Goal: Task Accomplishment & Management: Manage account settings

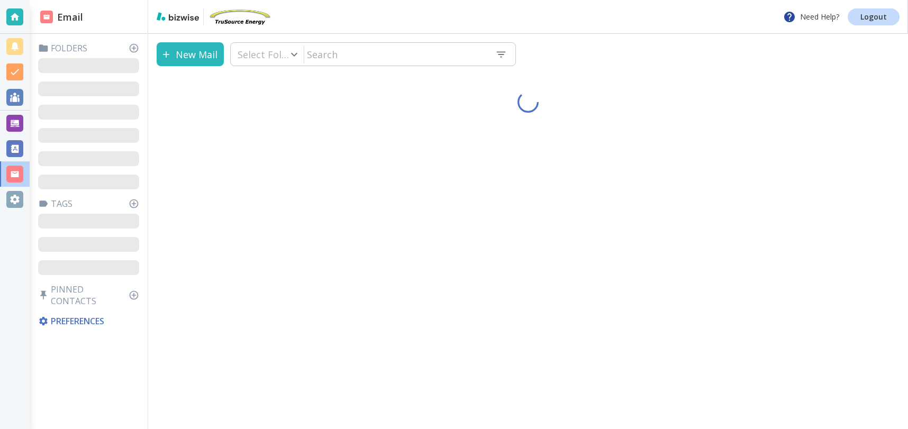
type input "0"
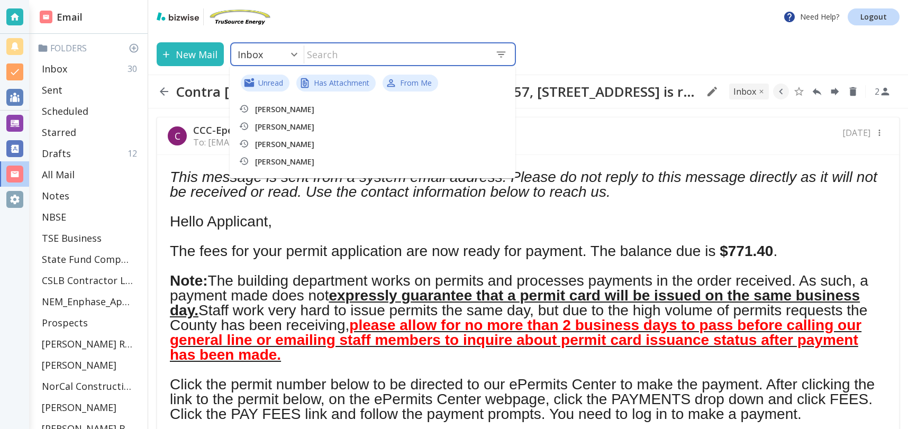
click at [342, 54] on input "text" at bounding box center [395, 54] width 182 height 22
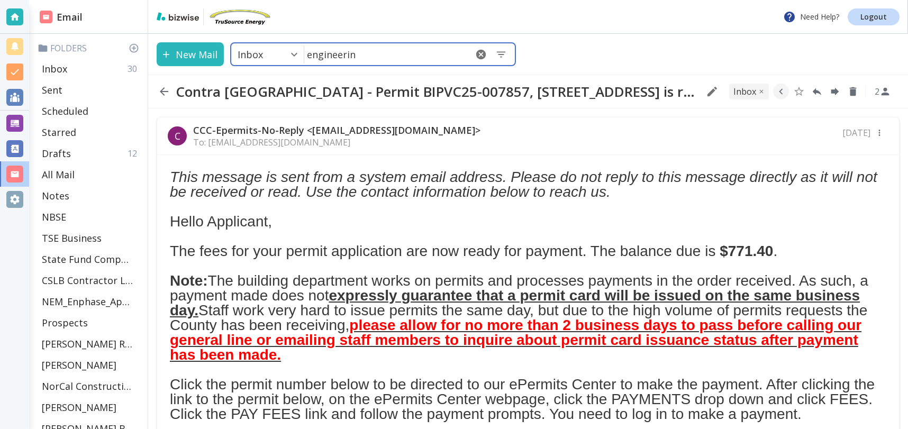
type input "engineerinc"
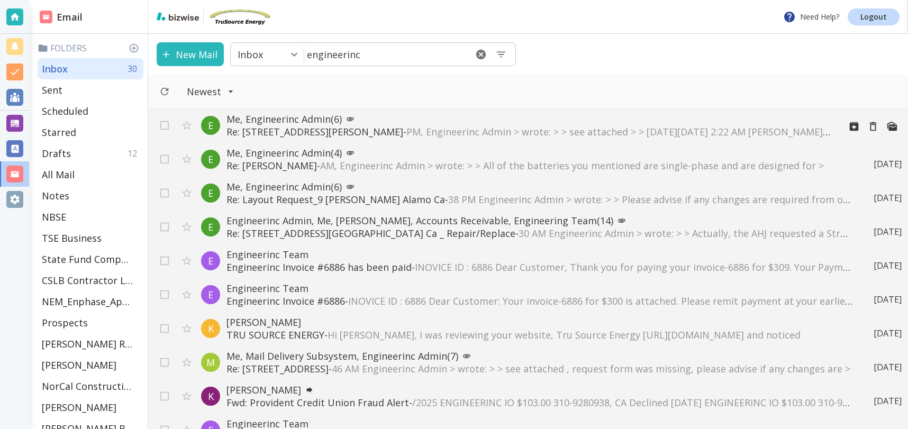
click at [632, 129] on span "PM, Engineerinc Admin > wrote: > > see attached > > On Fri, Aug 22, 2025 at 2:2…" at bounding box center [634, 131] width 456 height 13
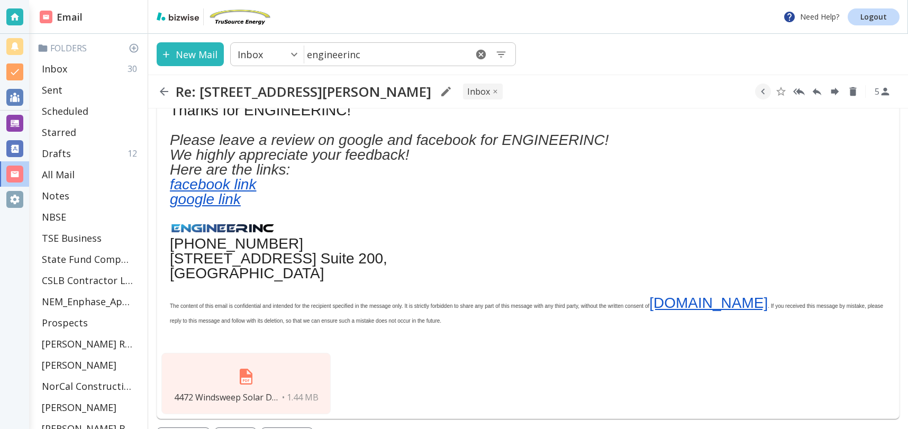
scroll to position [446, 0]
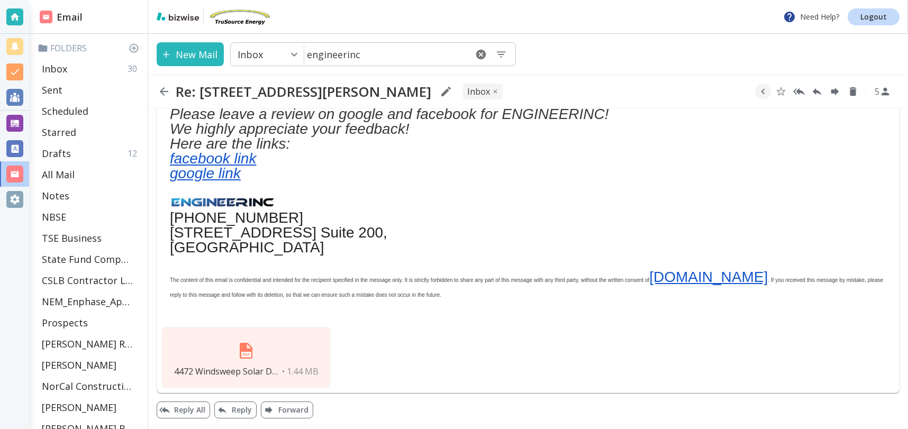
click at [260, 340] on div "4472 Windsweep Solar Drawings.pdf • 1.44 MB" at bounding box center [245, 357] width 169 height 61
click at [258, 344] on img at bounding box center [245, 350] width 25 height 25
click at [61, 71] on p "Inbox" at bounding box center [54, 68] width 25 height 13
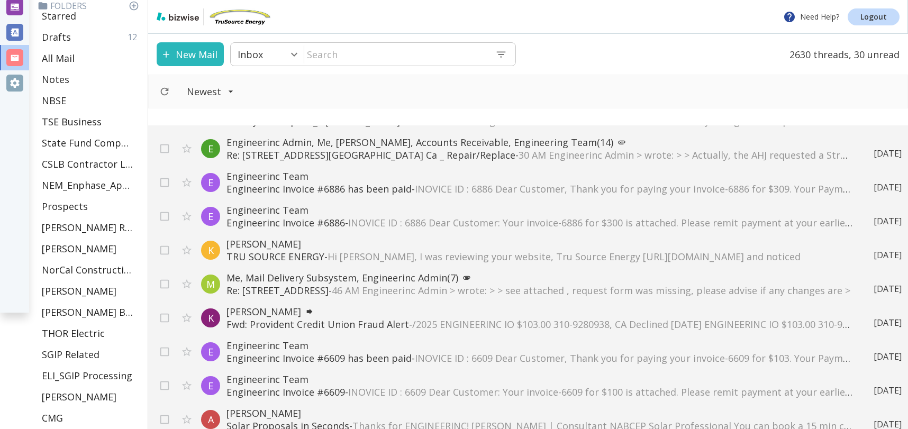
scroll to position [96, 0]
click at [56, 59] on p "All Mail" at bounding box center [58, 58] width 33 height 13
type input "5"
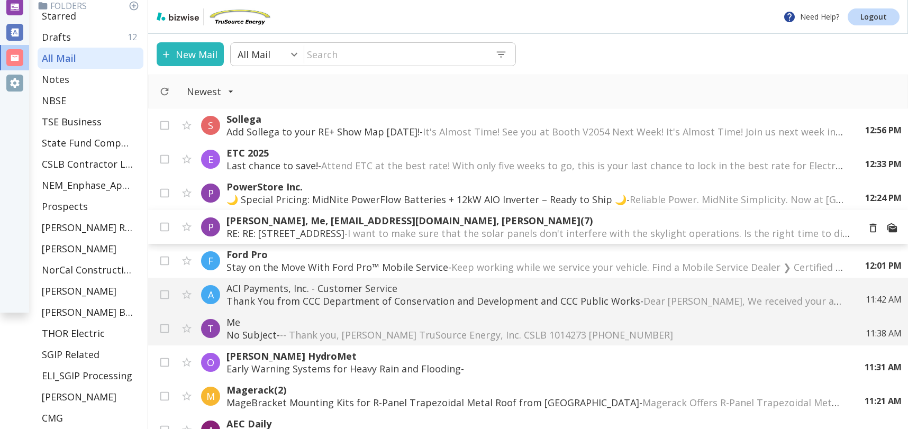
click at [586, 224] on p "Paul Enea, Me, tomphui@gmail.com, Steven Kubitschek (7)" at bounding box center [538, 220] width 624 height 13
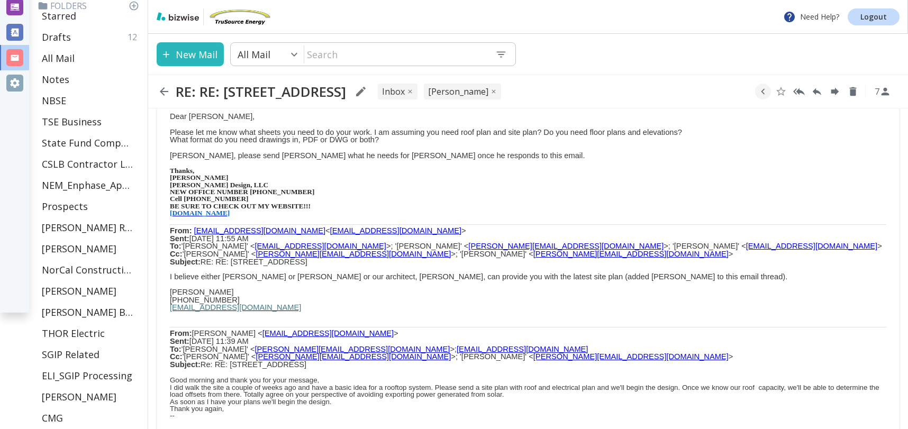
scroll to position [476, 0]
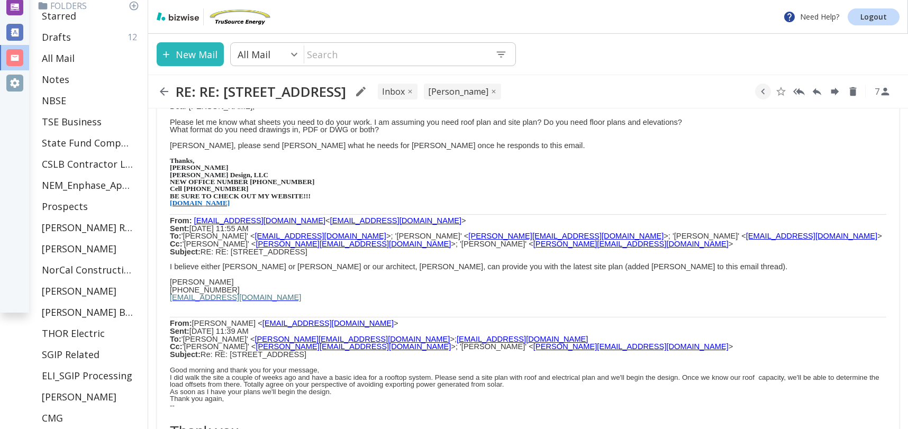
click at [228, 199] on span "www.kubitschekdesign.com" at bounding box center [200, 203] width 60 height 8
click at [72, 55] on p "All Mail" at bounding box center [58, 58] width 33 height 13
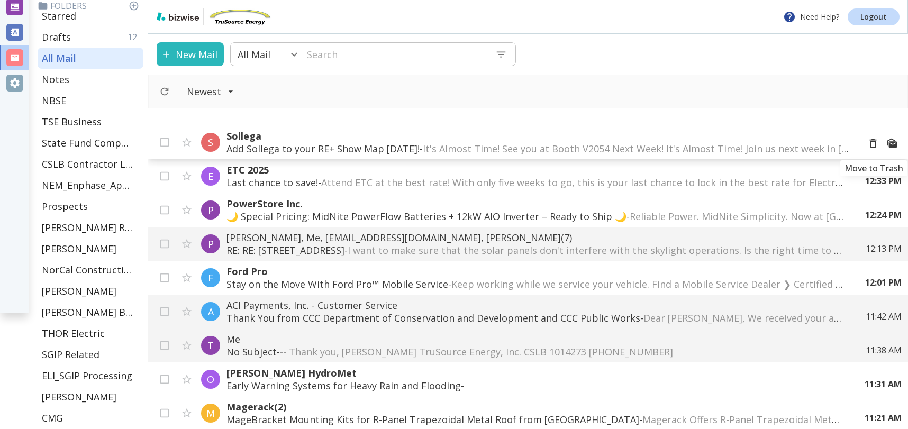
click at [873, 141] on icon "Move to Trash" at bounding box center [873, 143] width 7 height 9
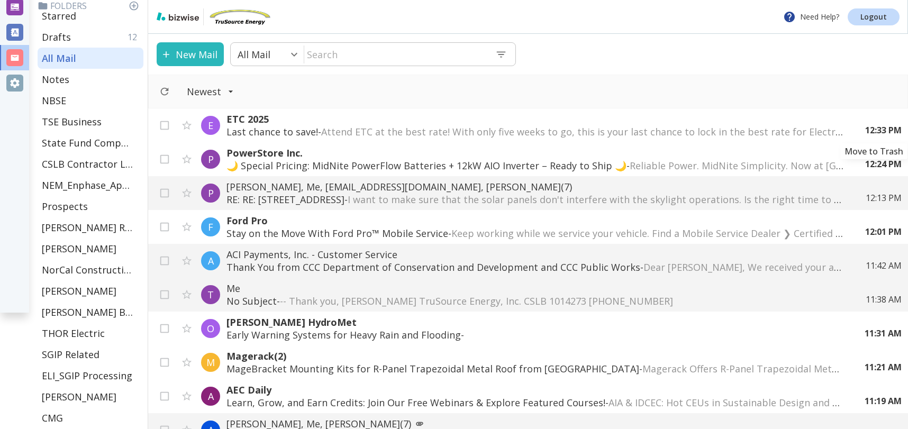
click at [0, 0] on icon "Move to Trash" at bounding box center [0, 0] width 0 height 0
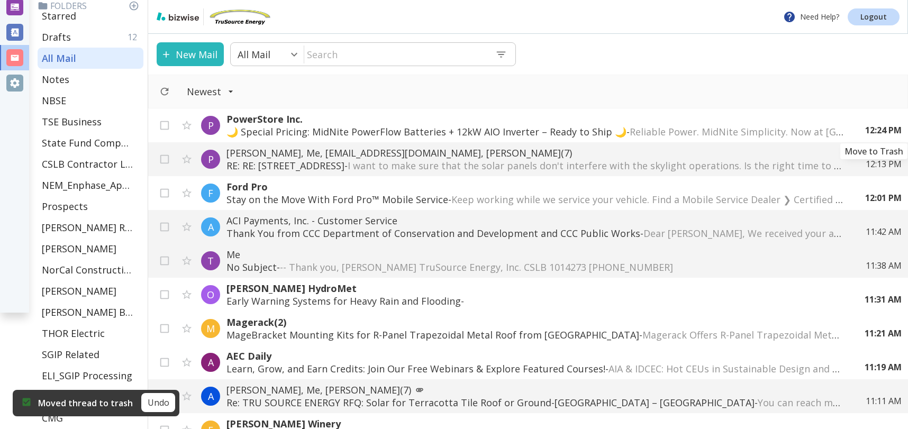
click at [0, 0] on icon "Move to Trash" at bounding box center [0, 0] width 0 height 0
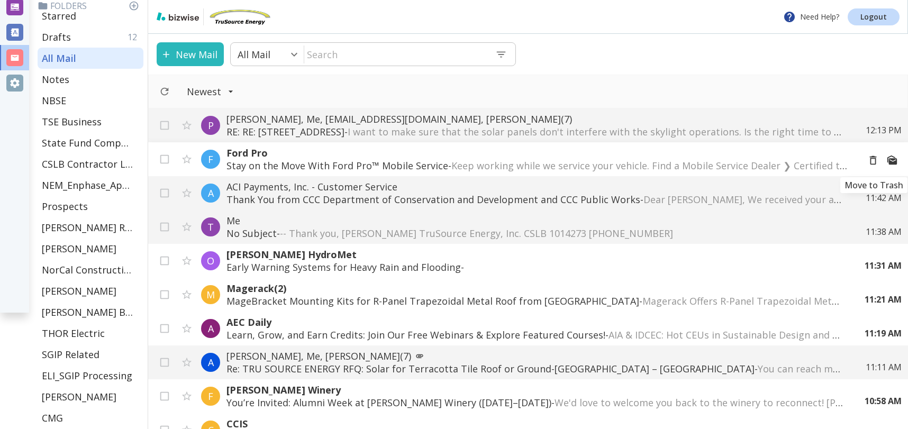
click at [874, 161] on icon "Move to Trash" at bounding box center [873, 160] width 7 height 9
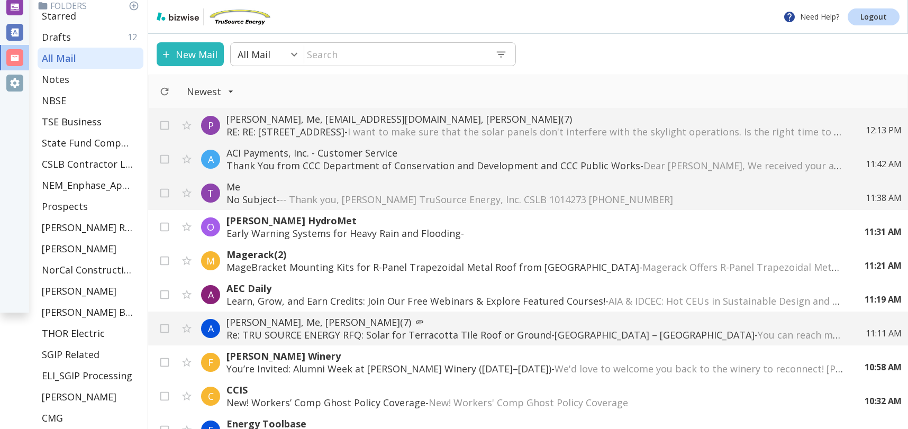
click at [565, 163] on p "Thank You from CCC Department of Conservation and Development and CCC Public Wo…" at bounding box center [535, 165] width 618 height 13
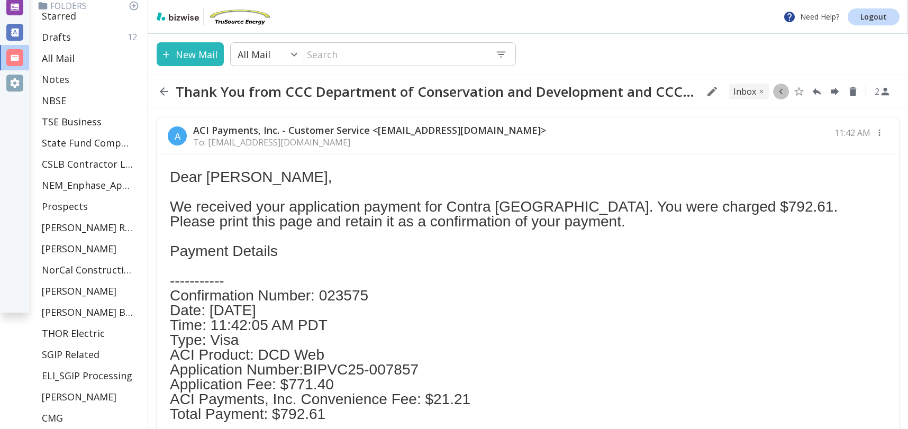
click at [782, 92] on icon "button" at bounding box center [781, 92] width 12 height 12
click at [737, 93] on icon "Move to Folder" at bounding box center [740, 92] width 10 height 8
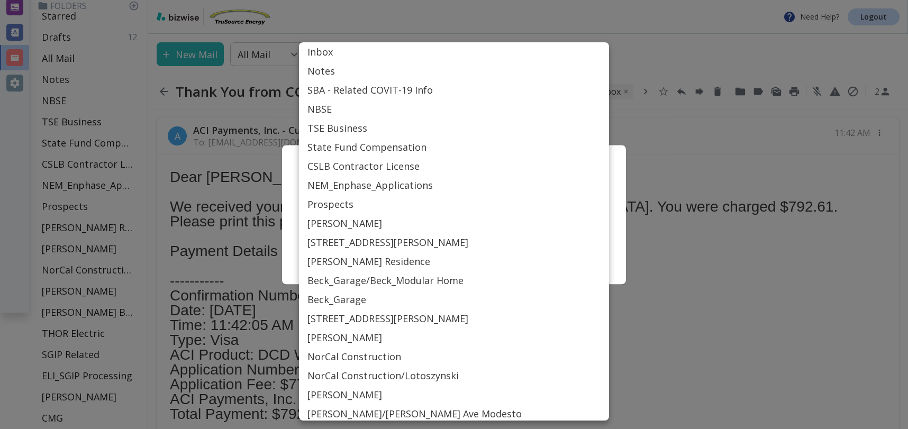
click at [448, 0] on body "Need Help? Logout Email Folders Inbox 26 Sent Scheduled Starred Drafts 12 All M…" at bounding box center [454, 0] width 908 height 0
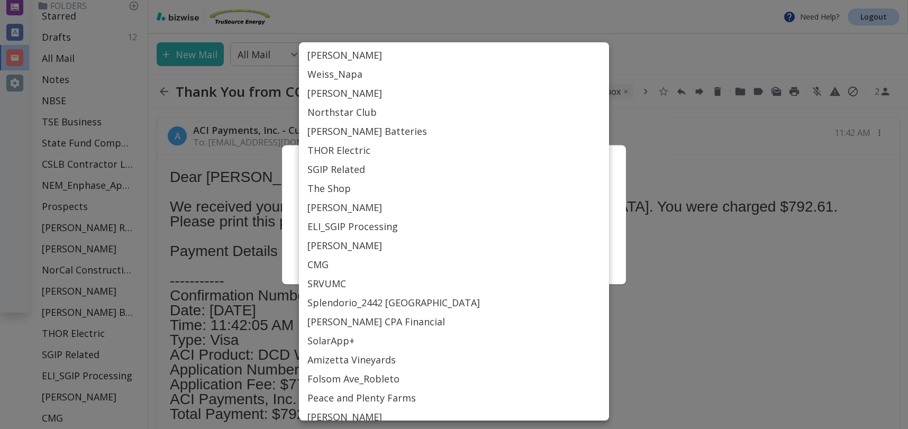
scroll to position [382, 0]
click at [318, 280] on li "SRVUMC" at bounding box center [454, 278] width 310 height 19
type input "Label_77"
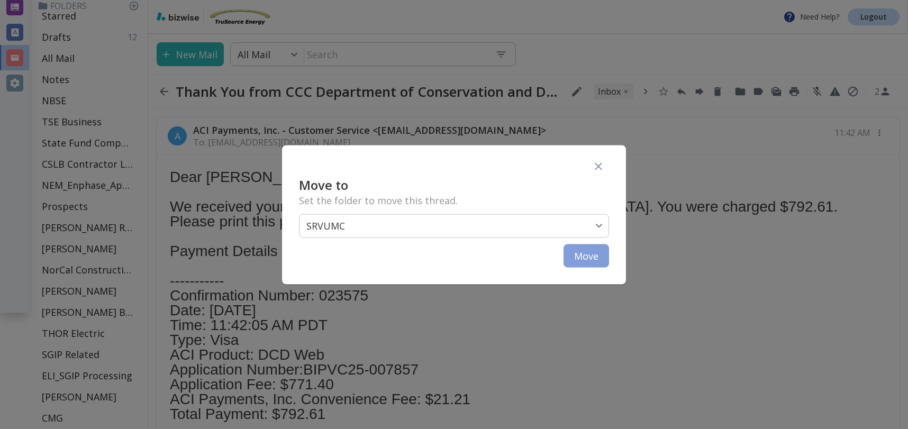
click at [587, 256] on button "Move" at bounding box center [585, 255] width 45 height 23
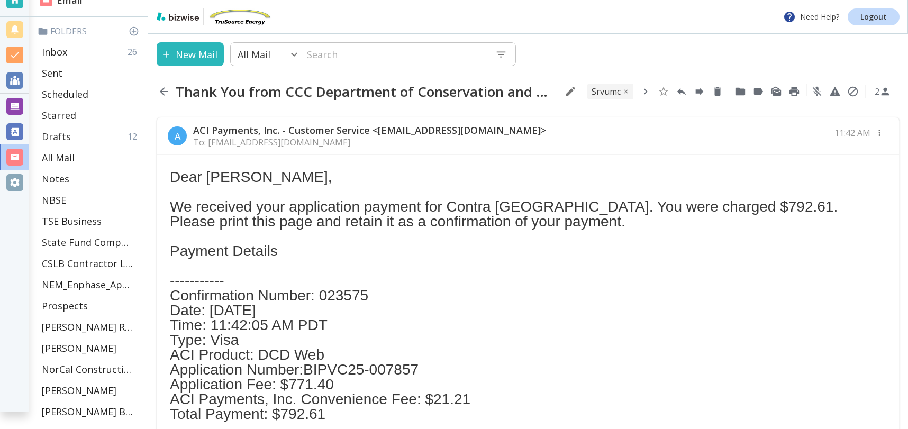
scroll to position [9, 0]
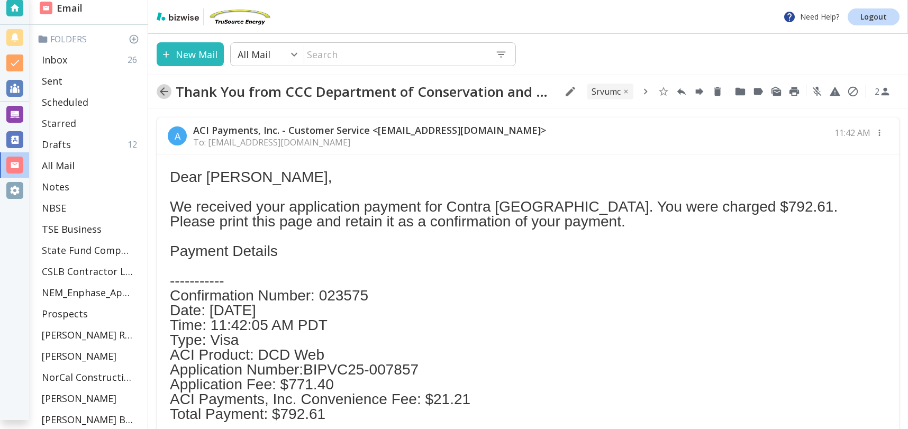
drag, startPoint x: 162, startPoint y: 93, endPoint x: 191, endPoint y: 109, distance: 33.1
click at [162, 93] on icon "button" at bounding box center [164, 91] width 8 height 8
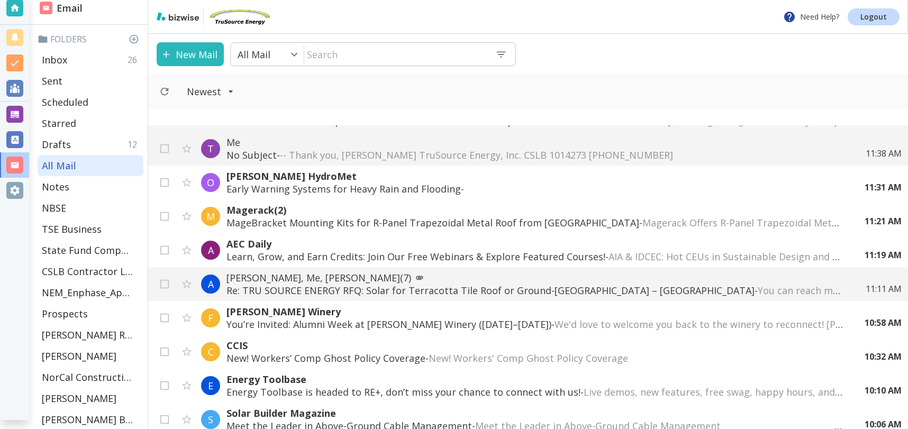
scroll to position [68, 0]
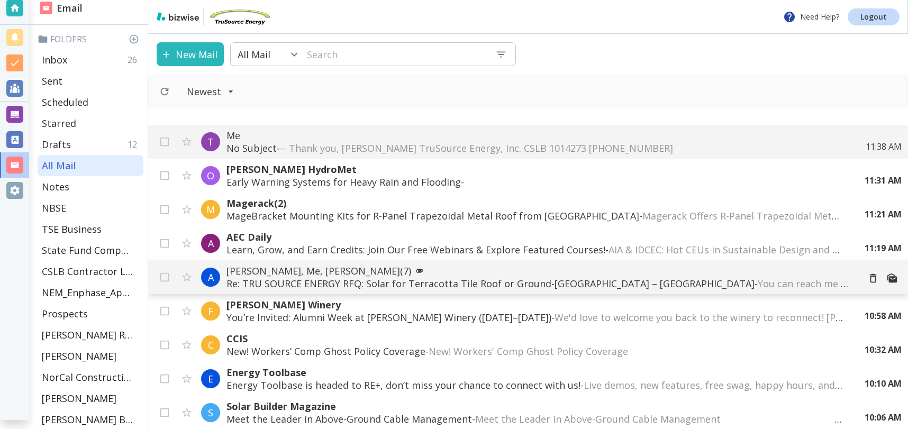
click at [385, 274] on div "P Paul Enea, Me, tomphui@gmail.com, Steven Kubitschek (7) RE: RE: 5 Lark Creek …" at bounding box center [528, 277] width 760 height 304
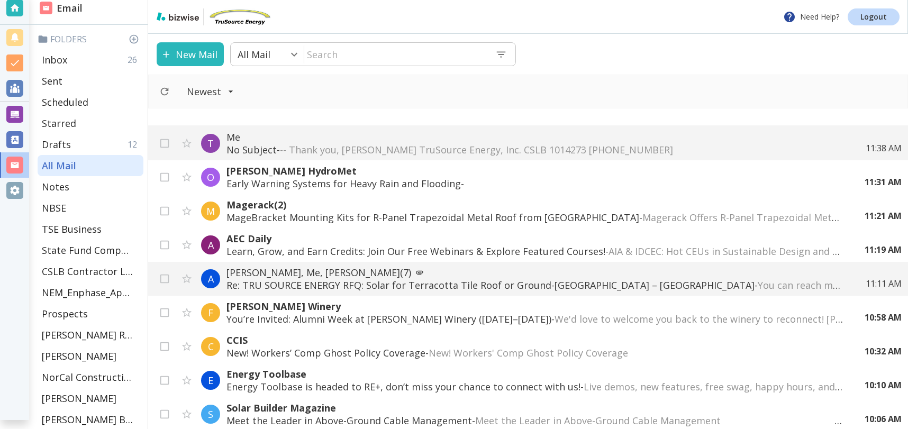
click at [335, 276] on p "Aarati Sawhney, Me, Aarati Sawhney (7)" at bounding box center [535, 272] width 618 height 13
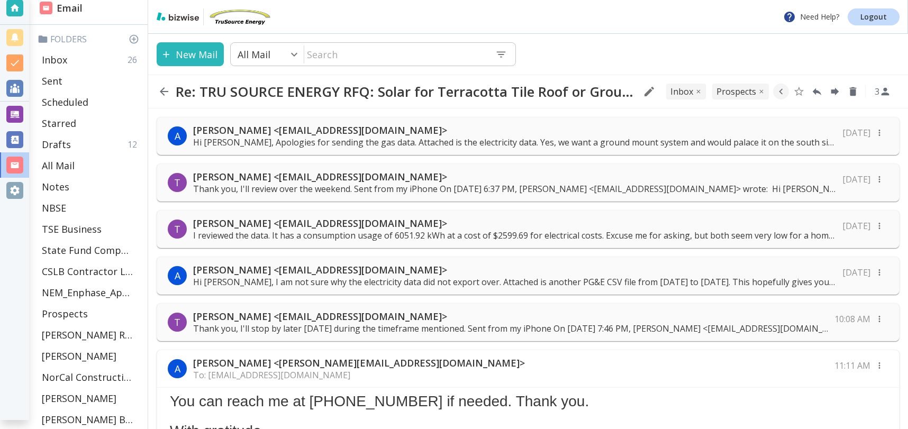
scroll to position [332, 0]
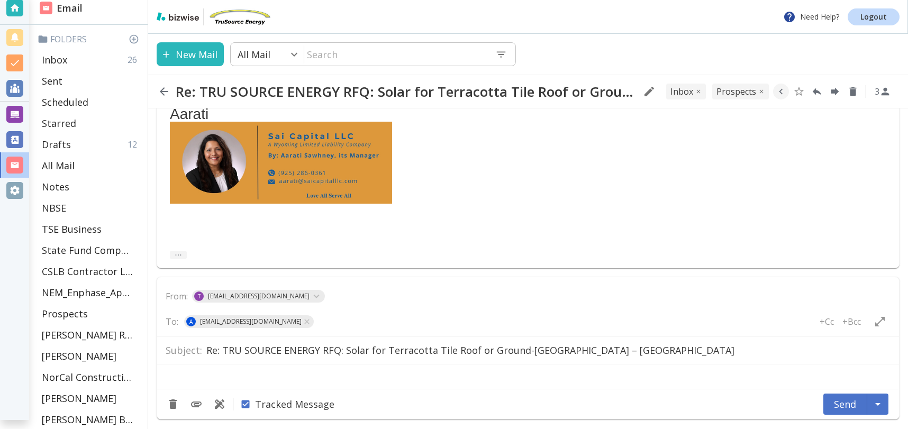
type textarea "<div class="bizwise_content">&nbsp;</div> <div class="gmail_signature"><br>--<b…"
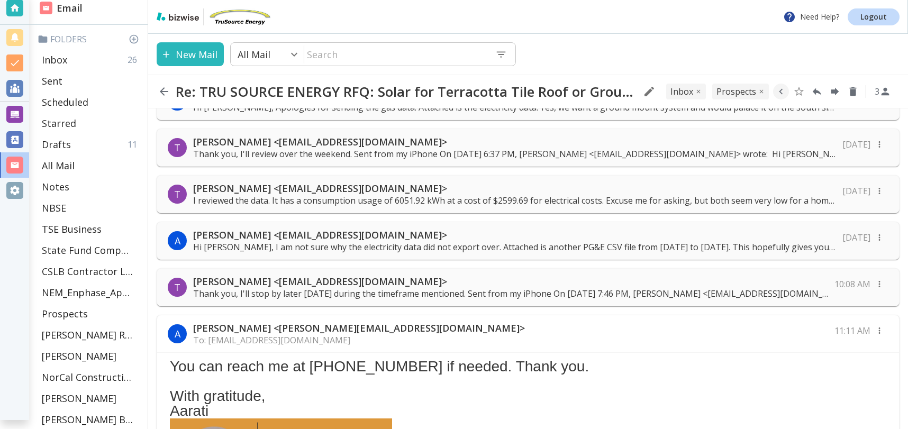
scroll to position [0, 0]
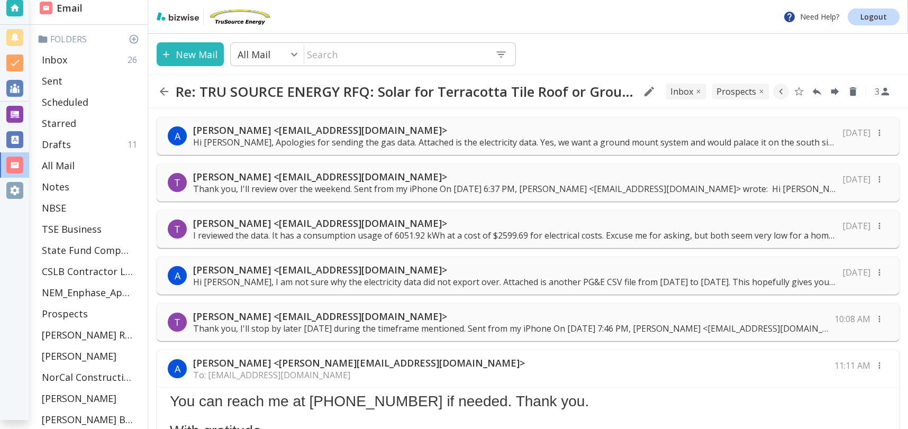
click at [372, 146] on p "Hi Tony, Apologies for sending the gas data. Attached is the electricity data. …" at bounding box center [514, 142] width 643 height 12
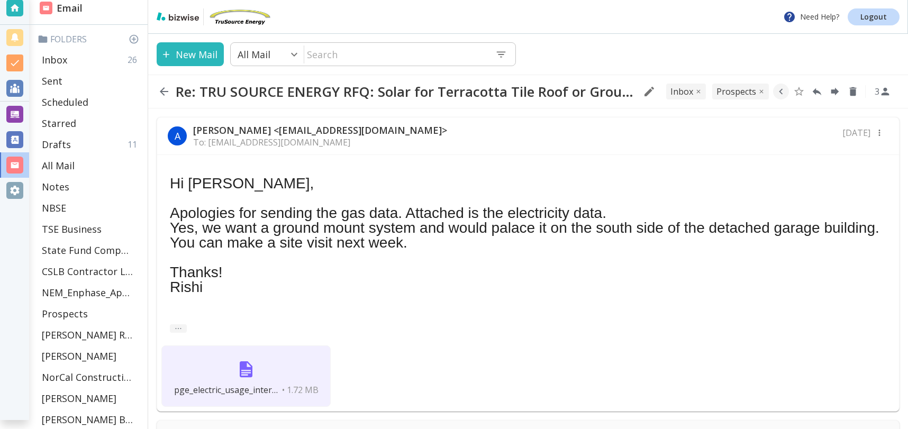
click at [162, 88] on icon "button" at bounding box center [164, 91] width 13 height 13
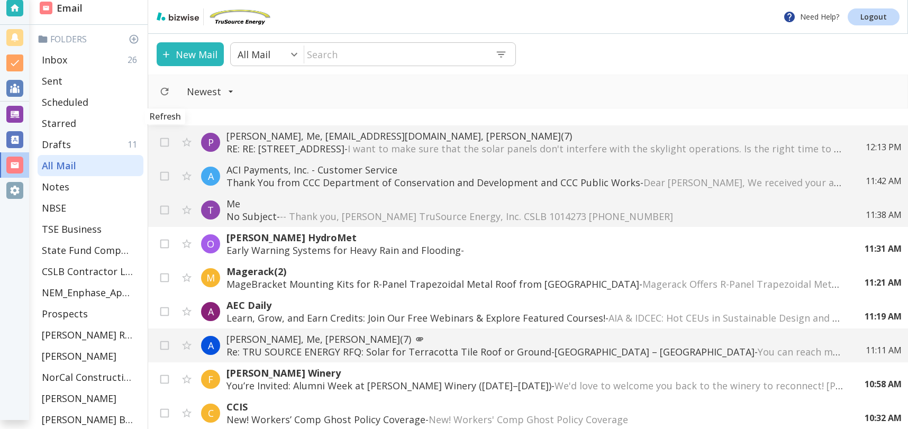
scroll to position [67, 0]
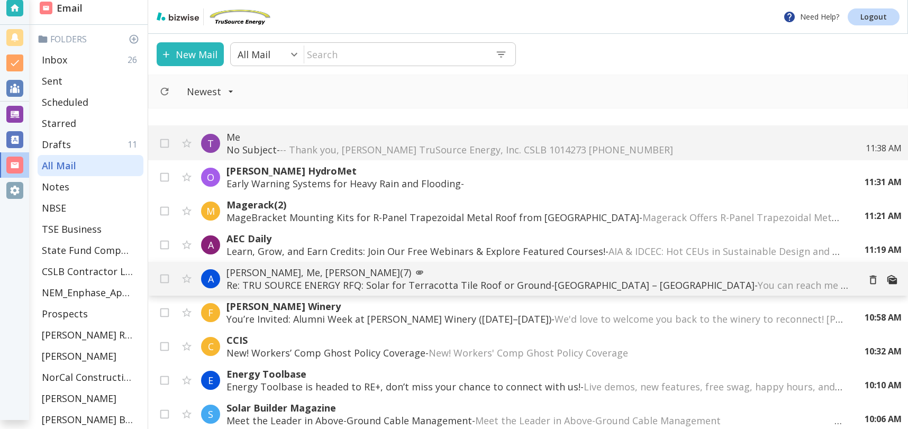
click at [330, 278] on p "Aarati Sawhney, Me, Aarati Sawhney (7)" at bounding box center [538, 272] width 624 height 13
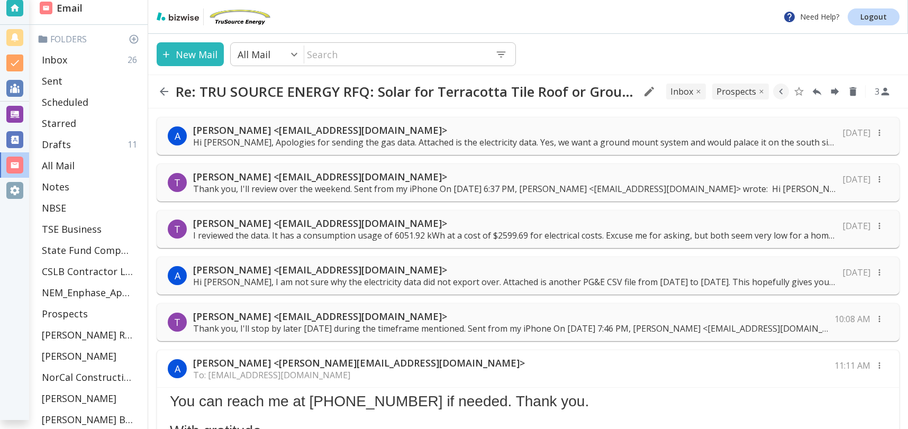
click at [589, 139] on p "Hi Tony, Apologies for sending the gas data. Attached is the electricity data. …" at bounding box center [514, 142] width 643 height 12
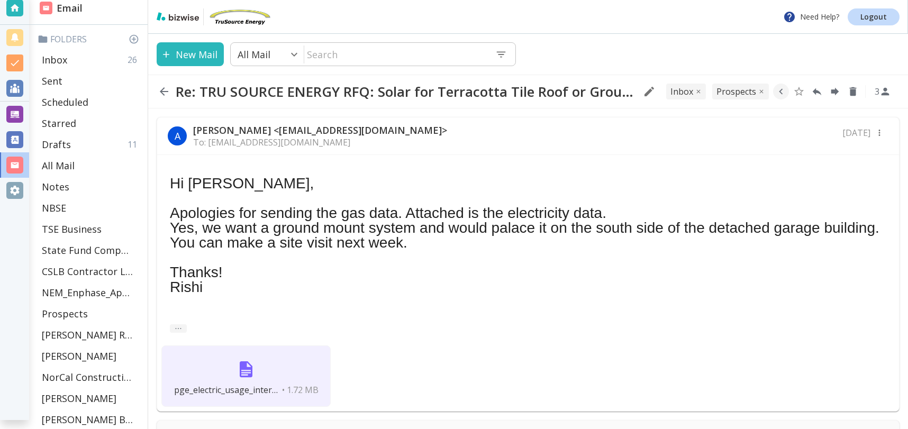
click at [589, 138] on div "A Aarati Sawhney <saicapsllc@gmail.com> To: tcilenti@trusourceenergy.com Aug 29" at bounding box center [528, 136] width 742 height 38
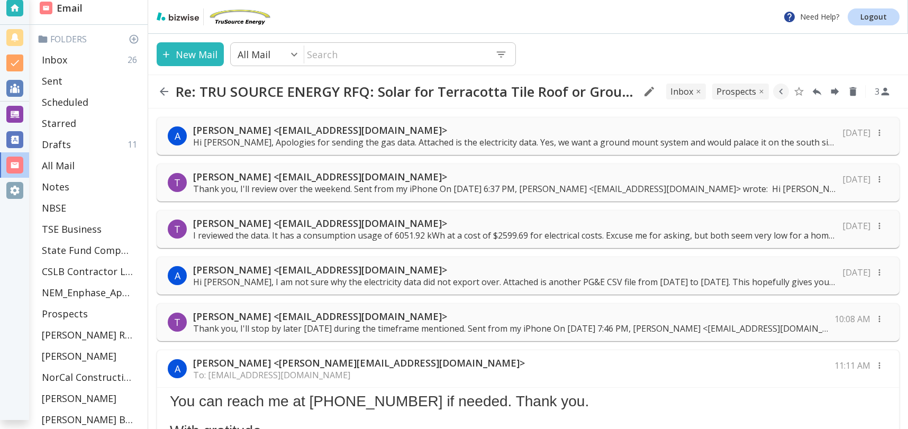
click at [589, 138] on p "Hi Tony, Apologies for sending the gas data. Attached is the electricity data. …" at bounding box center [514, 142] width 643 height 12
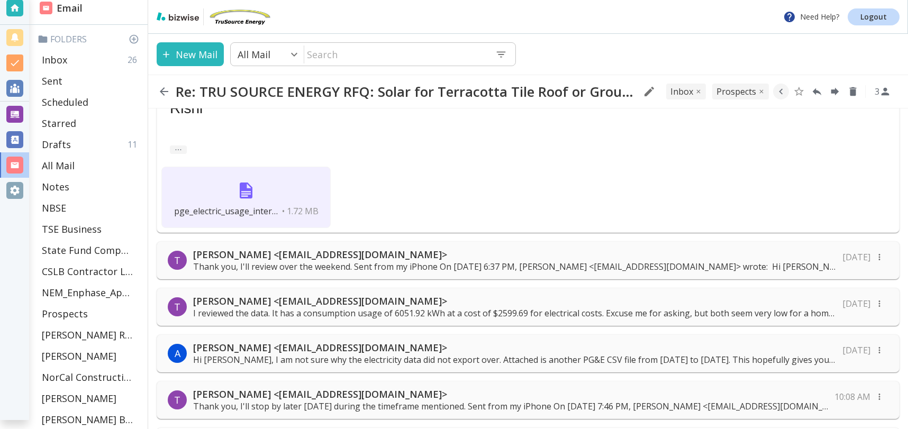
scroll to position [208, 0]
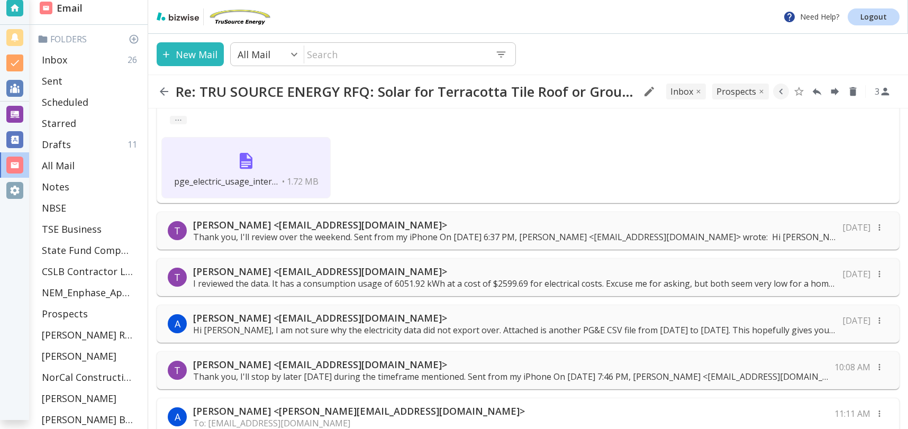
click at [401, 233] on p "Thank you, I'll review over the weekend. Sent from my iPhone On Aug 29, 2025, a…" at bounding box center [514, 237] width 643 height 12
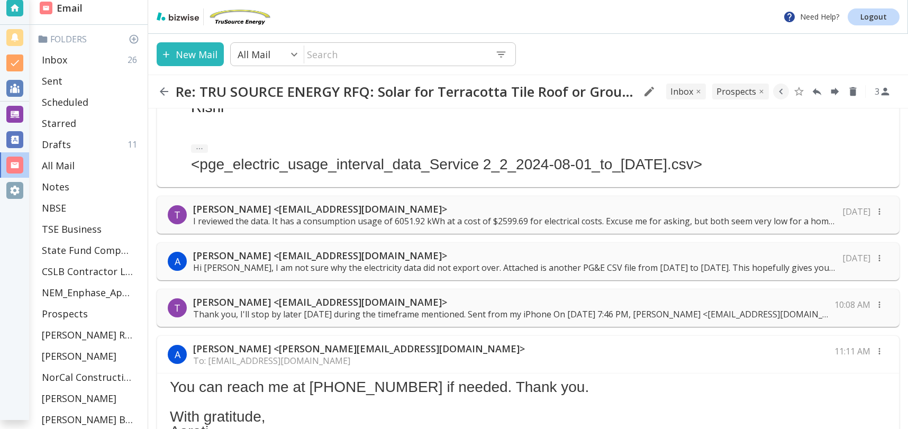
scroll to position [610, 0]
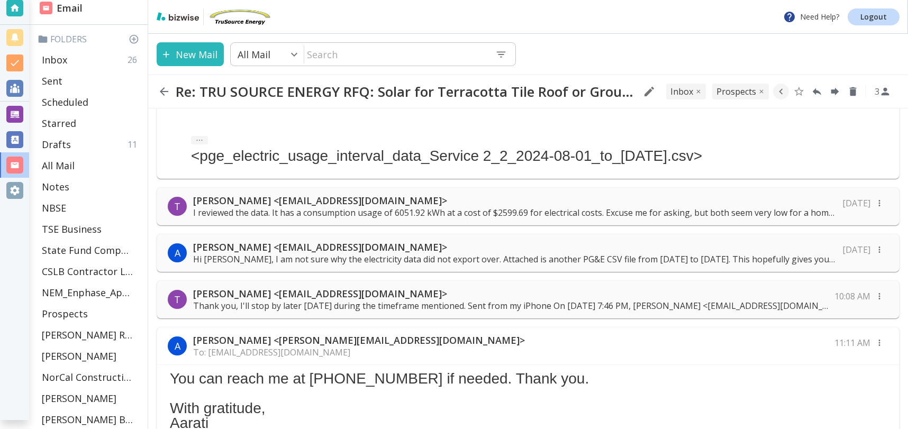
click at [445, 214] on p "I reviewed the data. It has a consumption usage of 6051.92 kWh at a cost of $25…" at bounding box center [514, 213] width 643 height 12
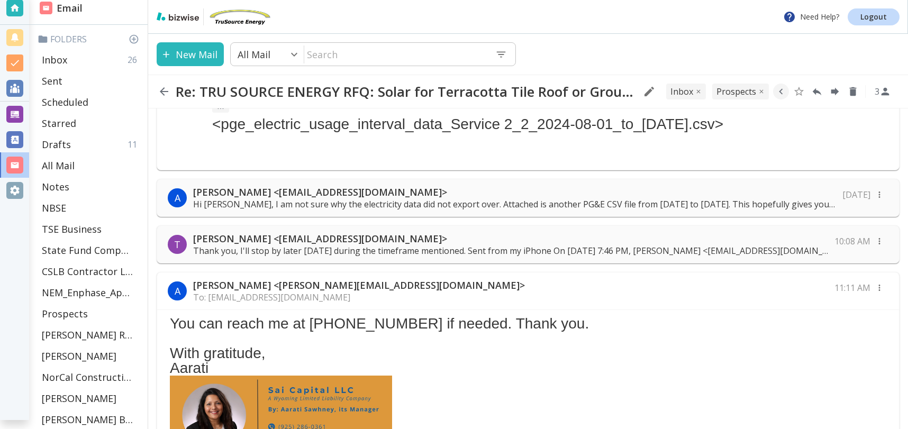
scroll to position [1313, 0]
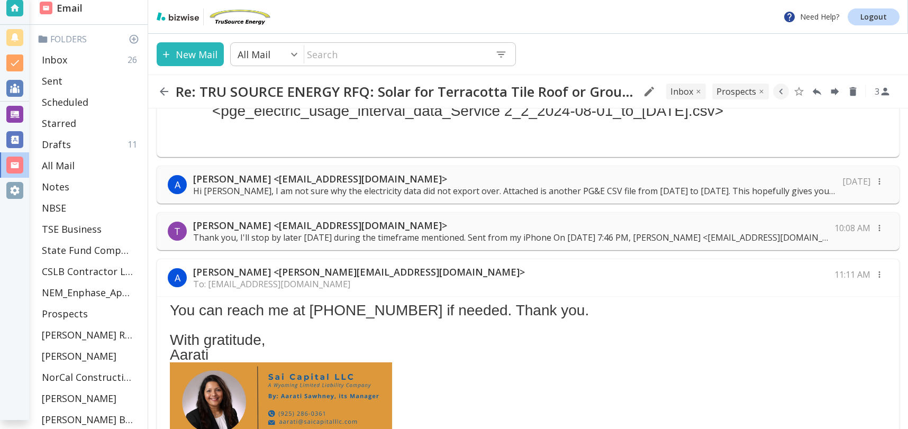
click at [463, 198] on div "A Aarati Sawhney <saicapsllc@gmail.com> Hi Tony, I am not sure why the electric…" at bounding box center [528, 185] width 743 height 38
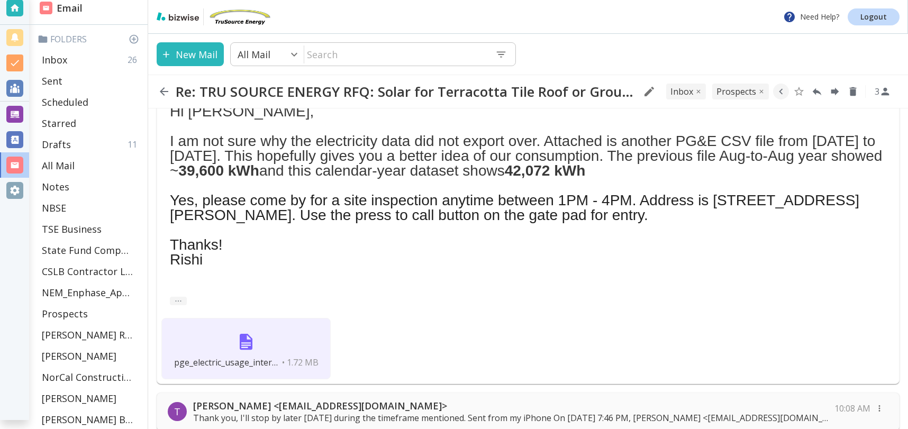
scroll to position [1435, 0]
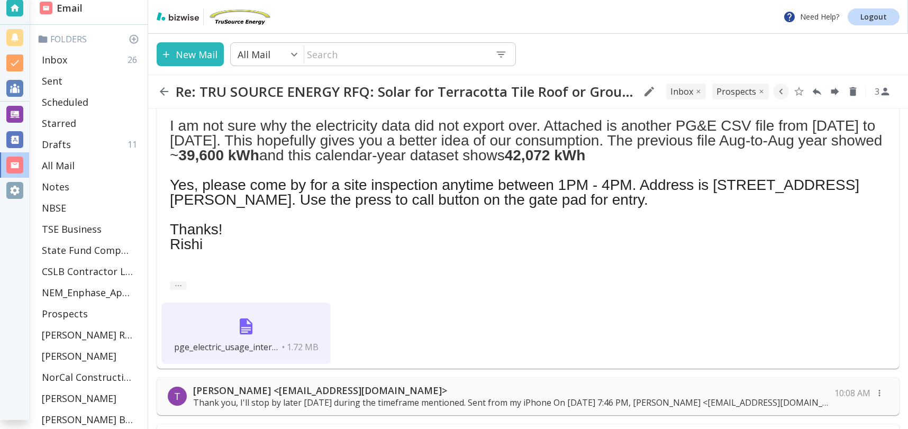
click at [282, 342] on span "• 1.72 MB" at bounding box center [300, 347] width 36 height 12
click at [59, 61] on p "Inbox" at bounding box center [54, 59] width 25 height 13
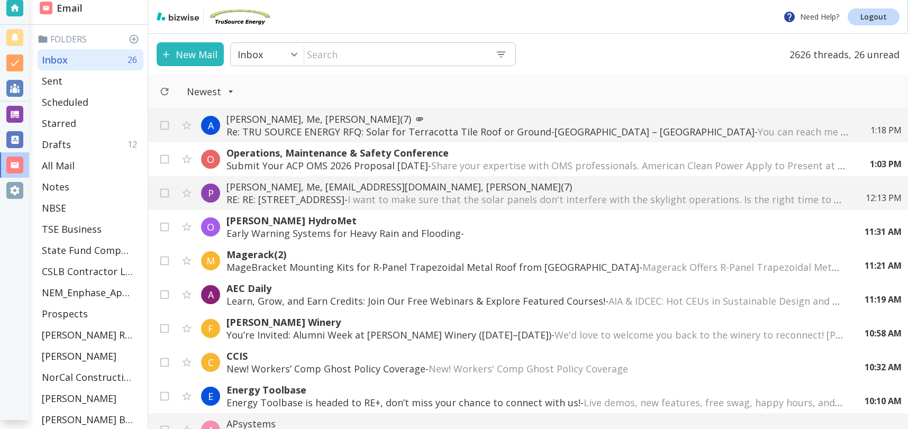
scroll to position [12, 0]
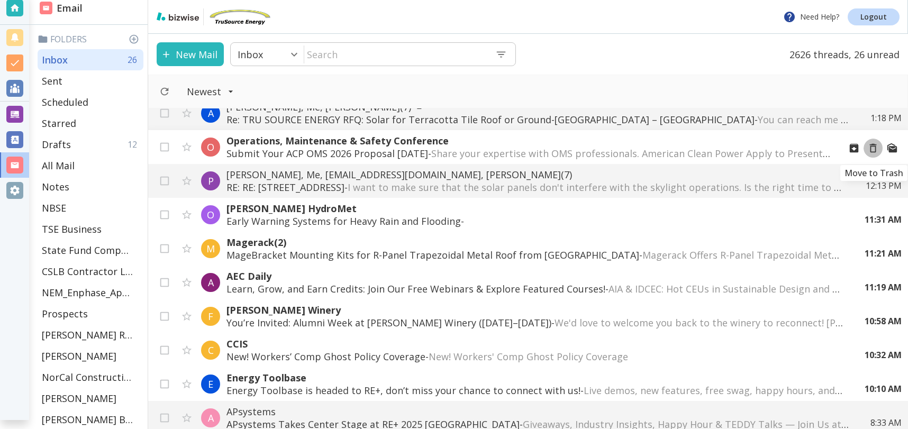
click at [873, 145] on icon "Move to Trash" at bounding box center [873, 148] width 12 height 12
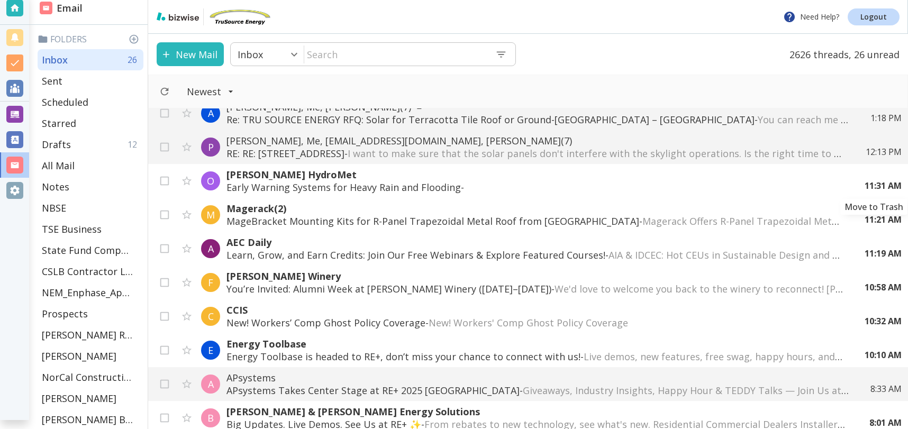
click at [0, 0] on icon "Move to Trash" at bounding box center [0, 0] width 0 height 0
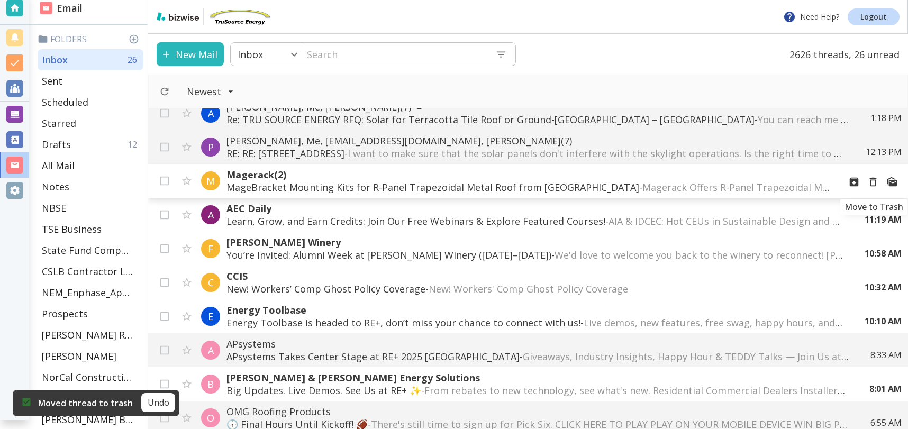
click at [864, 183] on button "Move to Trash" at bounding box center [872, 181] width 19 height 19
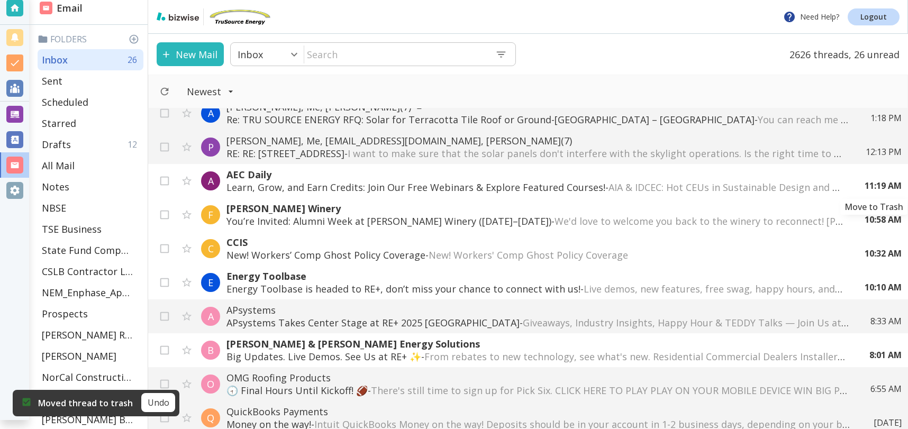
click at [0, 0] on button "Move to Trash" at bounding box center [0, 0] width 0 height 0
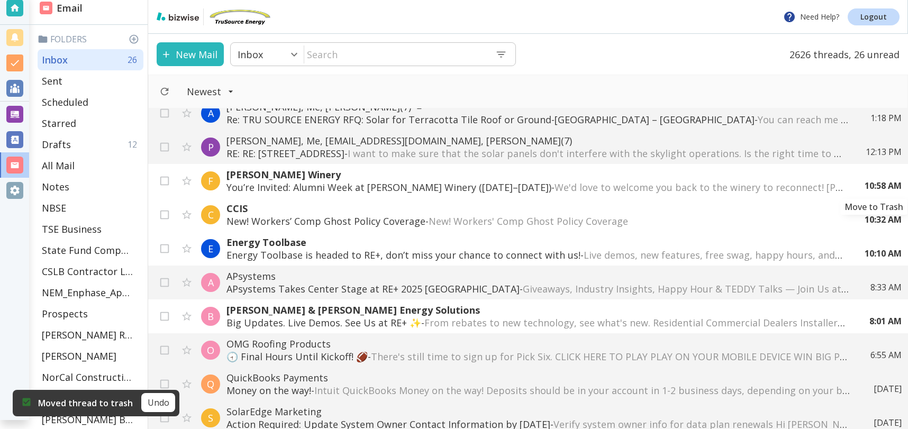
click at [0, 0] on button "Move to Trash" at bounding box center [0, 0] width 0 height 0
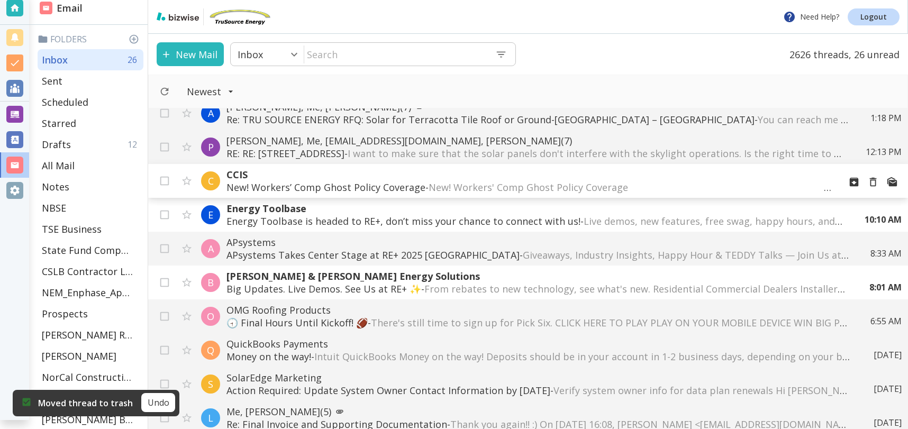
click at [620, 185] on span "New! Workers' Comp Ghost Policy Coverage ‌ ‌ ‌ ‌ ‌ ‌ ‌ ‌ ‌ ‌ ‌ ‌ ‌ ‌ ‌ ‌ ‌ ‌ ‌ …" at bounding box center [631, 187] width 406 height 13
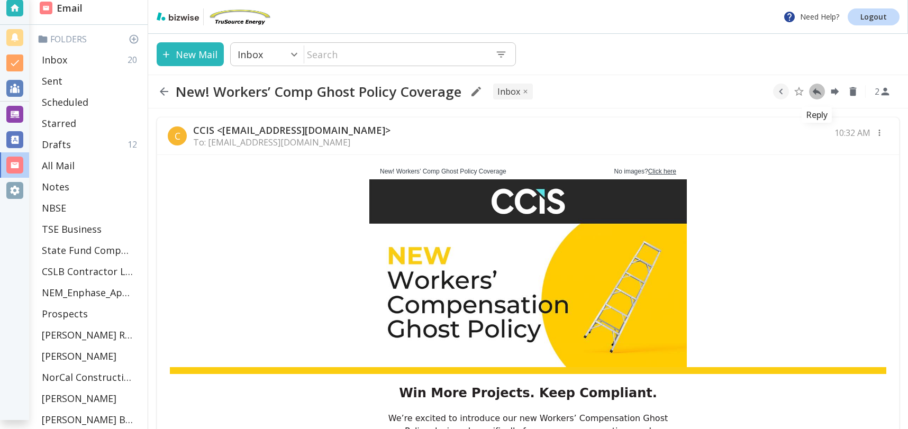
click at [814, 92] on icon "Reply" at bounding box center [816, 91] width 9 height 7
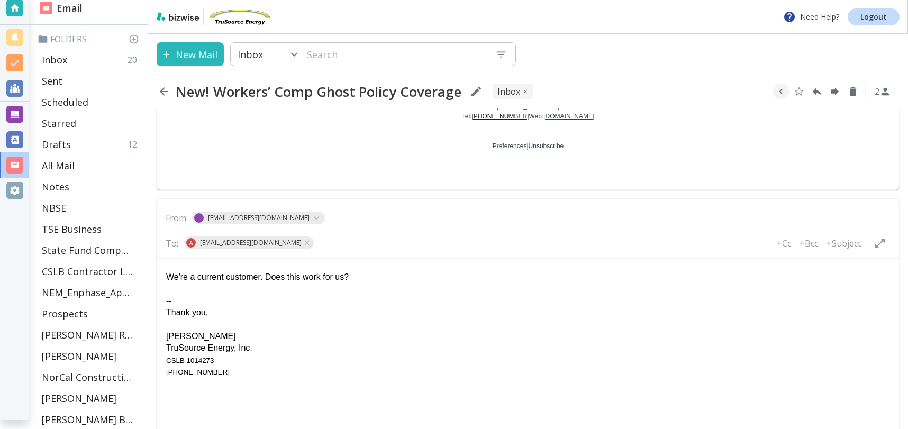
scroll to position [1124, 0]
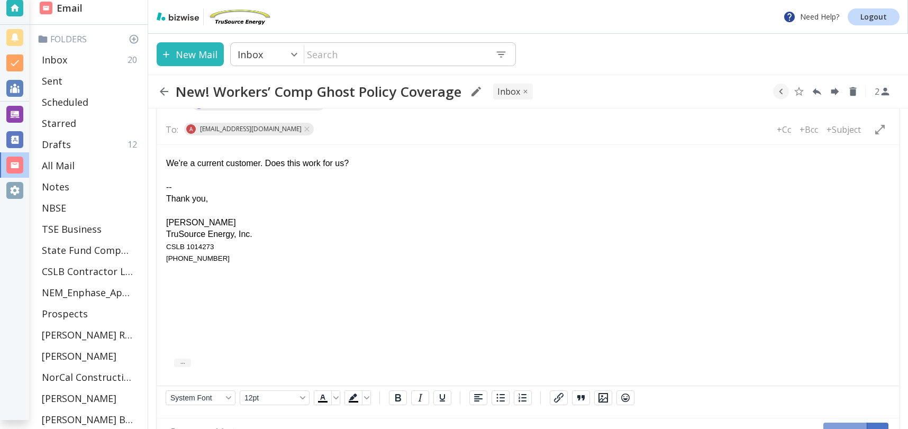
click at [834, 423] on button "Send" at bounding box center [845, 433] width 44 height 21
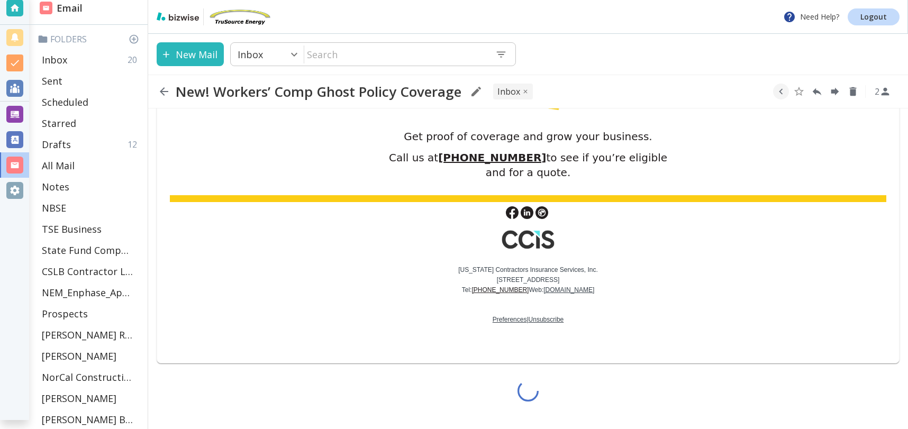
scroll to position [807, 0]
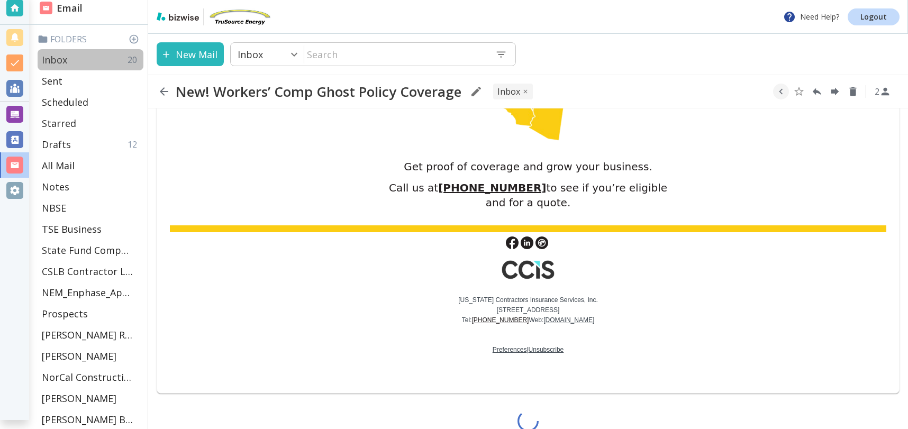
click at [61, 58] on p "Inbox" at bounding box center [54, 59] width 25 height 13
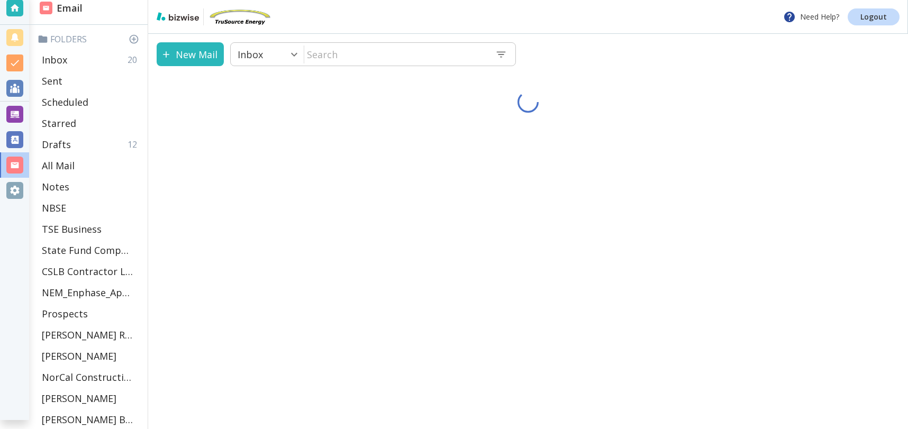
scroll to position [8, 0]
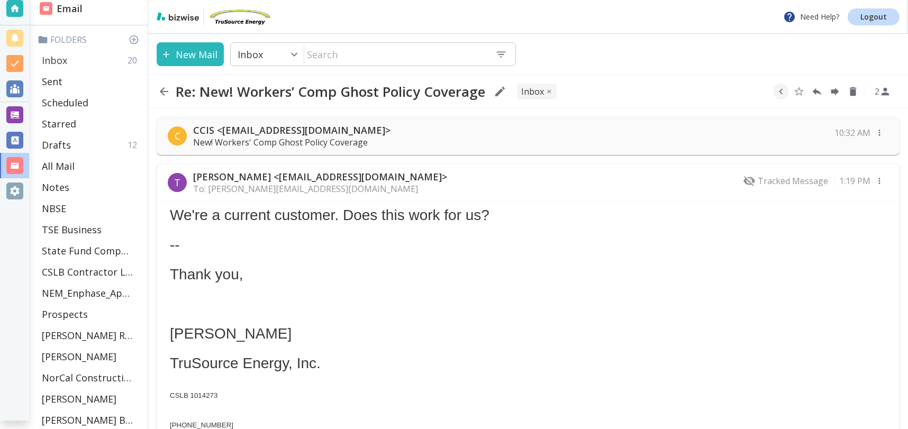
click at [65, 58] on p "Inbox" at bounding box center [54, 60] width 25 height 13
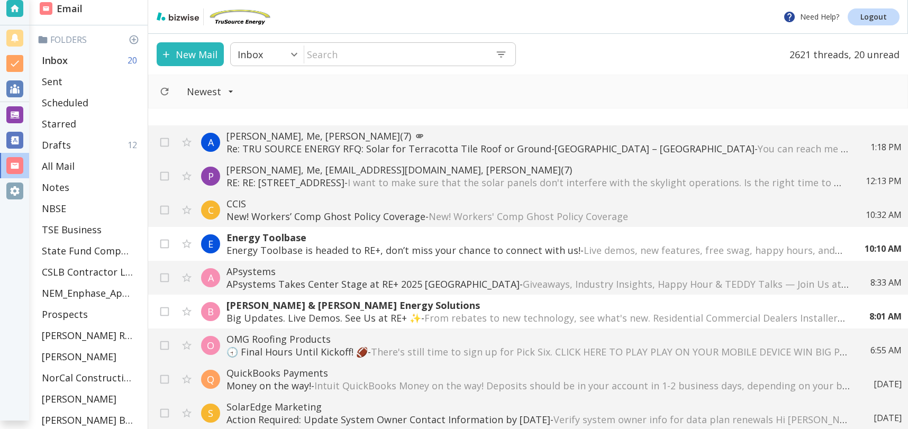
scroll to position [12, 0]
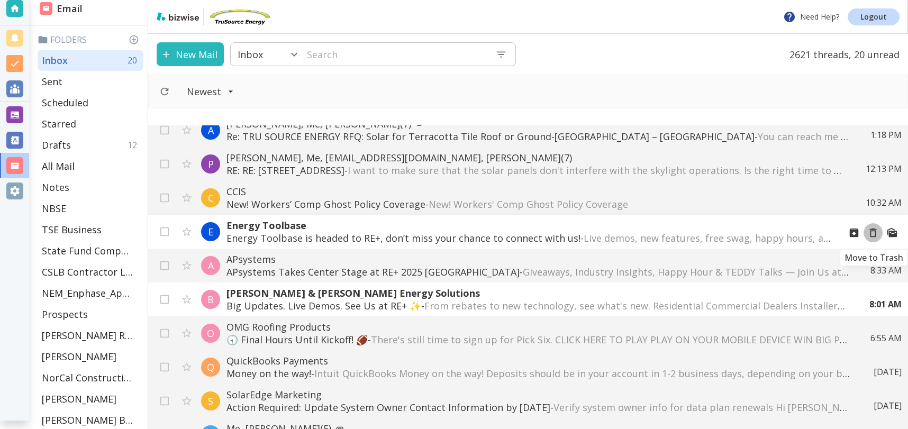
click at [873, 231] on icon "Move to Trash" at bounding box center [873, 233] width 7 height 9
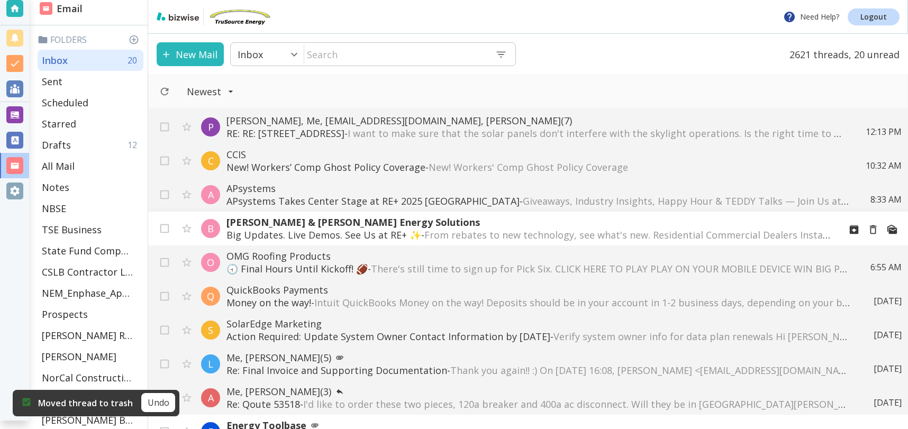
scroll to position [33, 0]
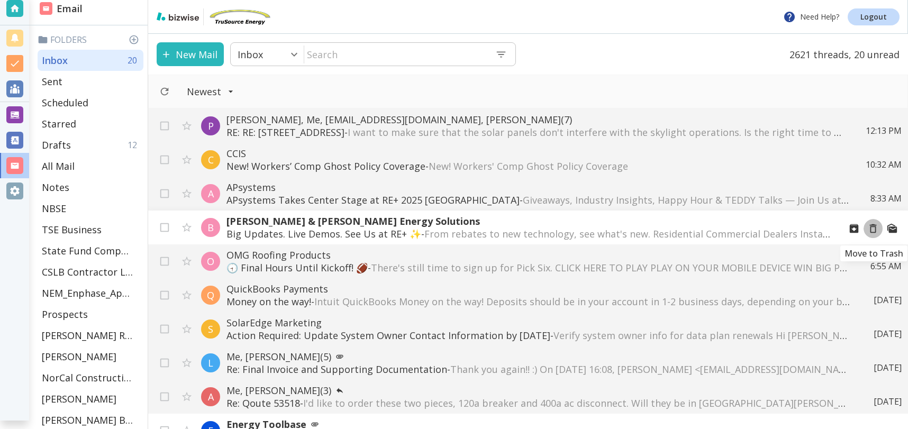
click at [871, 230] on icon "Move to Trash" at bounding box center [873, 229] width 12 height 12
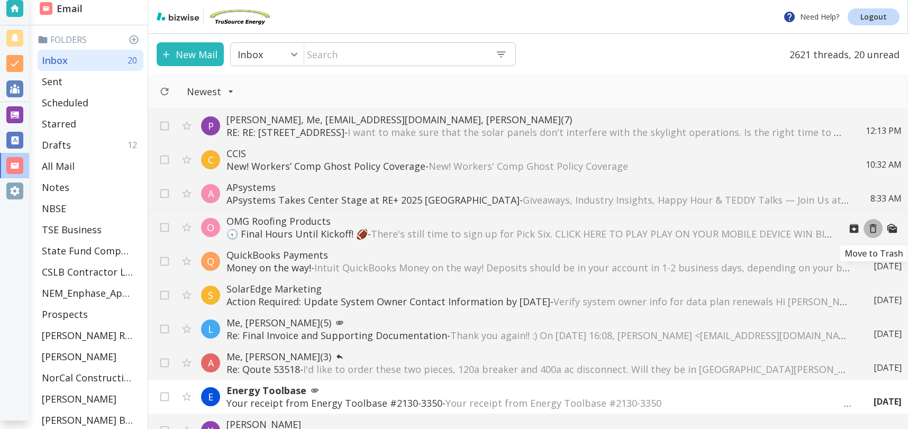
click at [875, 230] on icon "Move to Trash" at bounding box center [873, 228] width 7 height 9
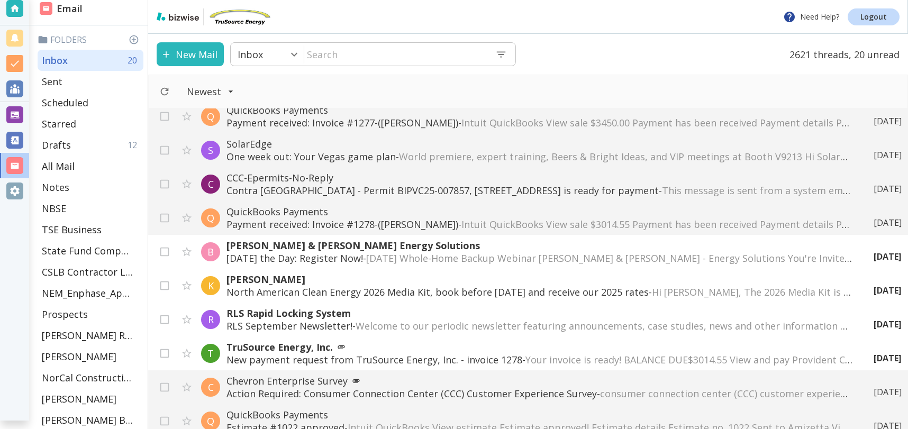
scroll to position [393, 0]
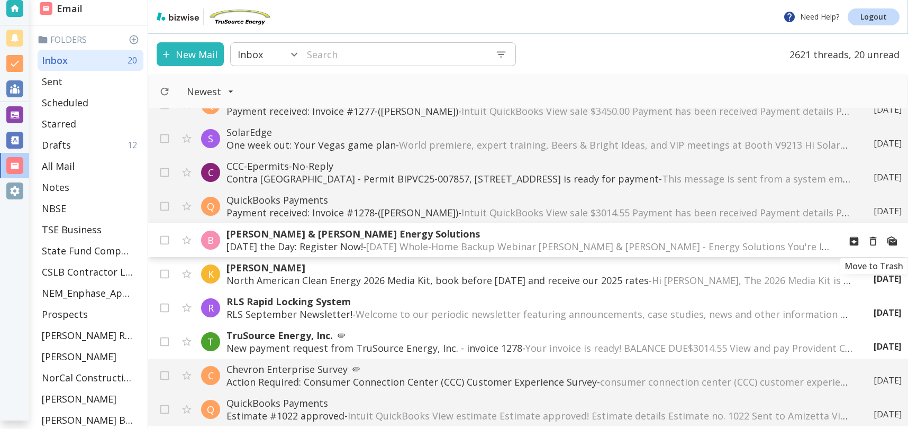
click at [875, 242] on icon "Move to Trash" at bounding box center [873, 241] width 7 height 9
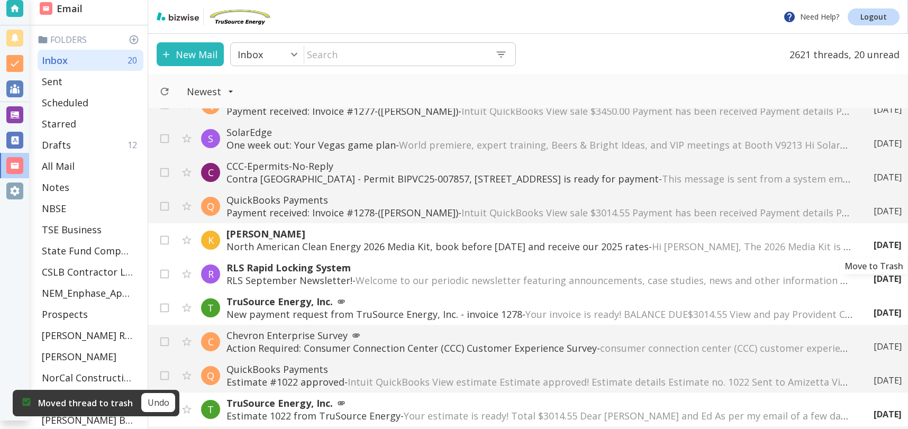
click at [0, 0] on icon "Move to Trash" at bounding box center [0, 0] width 0 height 0
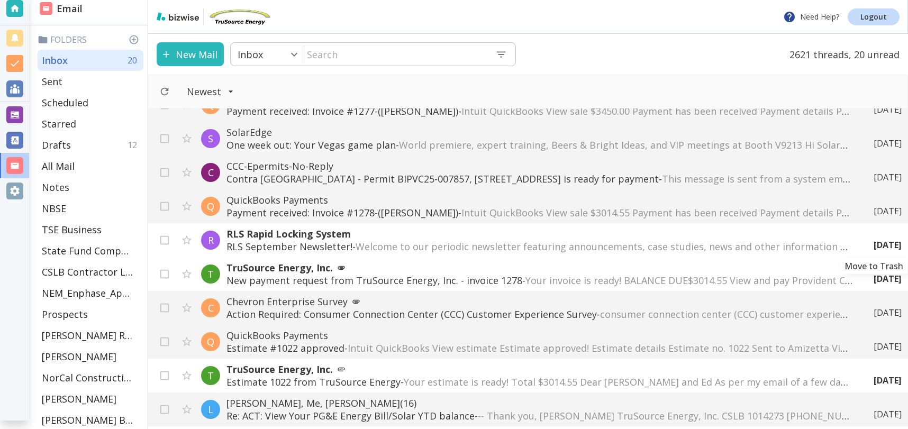
click at [874, 242] on div "[DATE]" at bounding box center [883, 245] width 36 height 12
